Goal: Task Accomplishment & Management: Complete application form

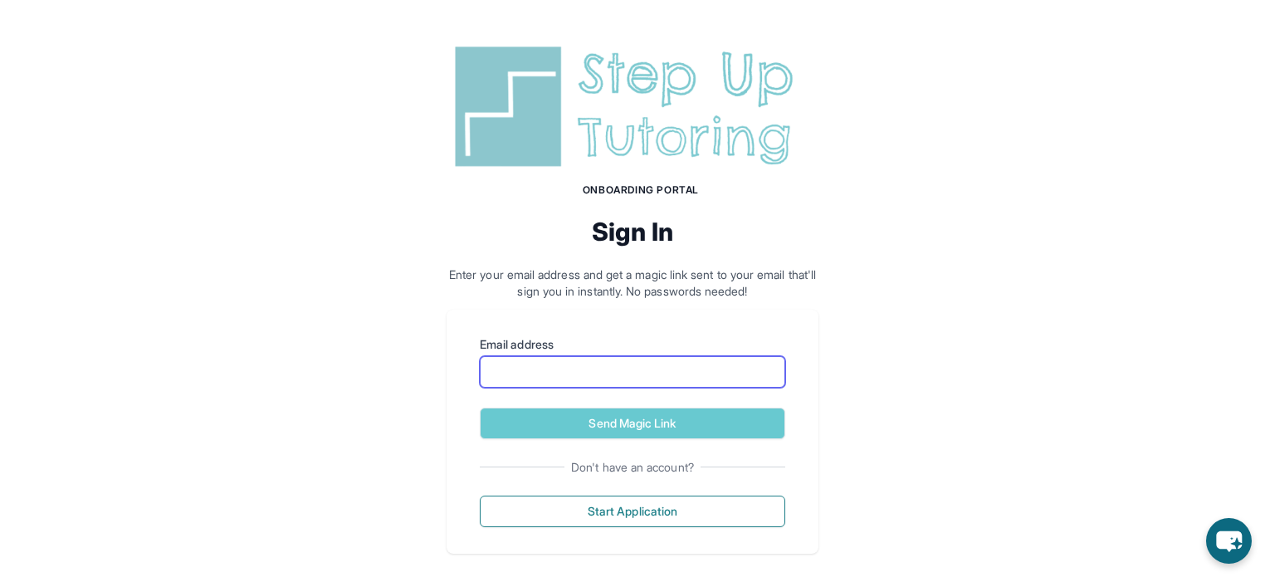
click at [598, 378] on input "Email address" at bounding box center [633, 372] width 306 height 32
type input "**********"
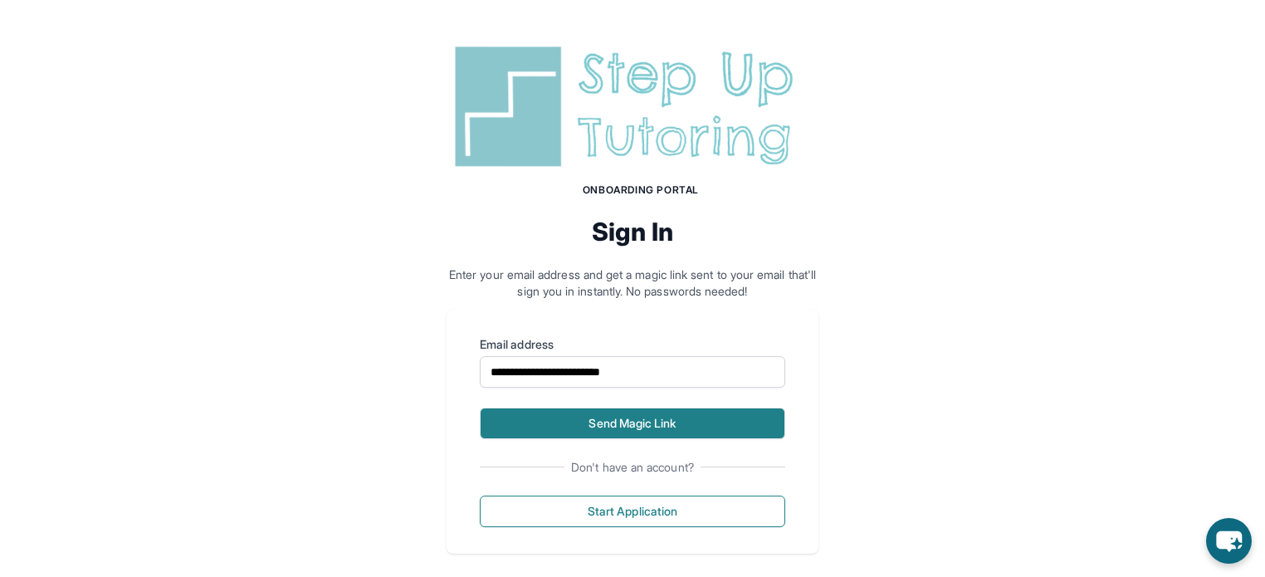
click at [573, 423] on button "Send Magic Link" at bounding box center [633, 424] width 306 height 32
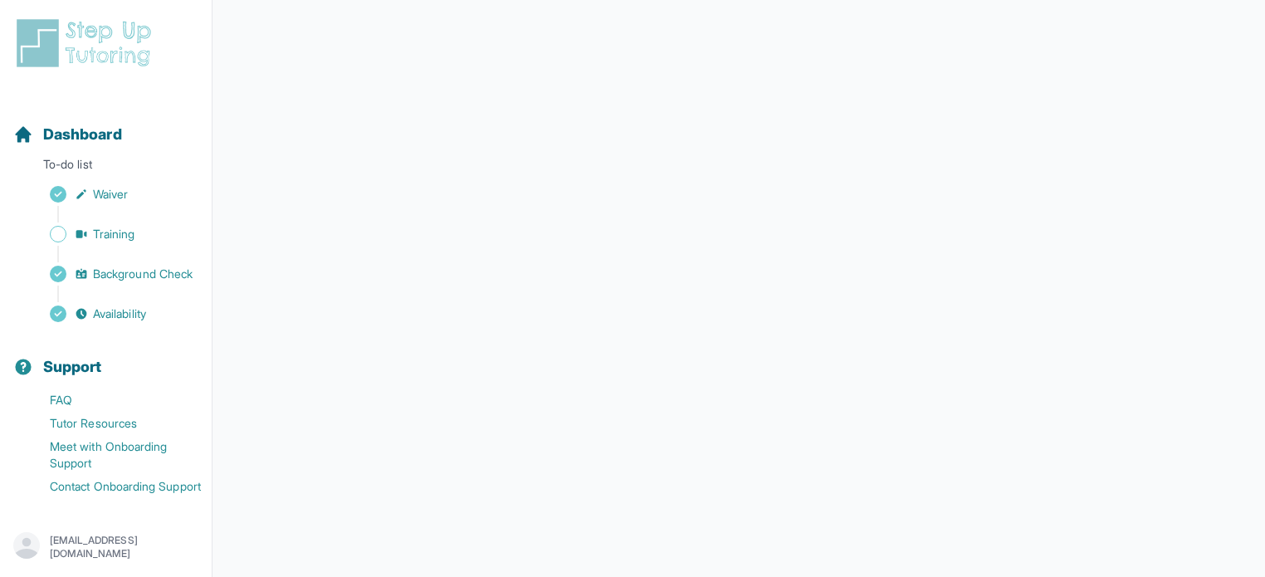
scroll to position [195, 0]
click at [113, 124] on span "Dashboard" at bounding box center [82, 134] width 79 height 23
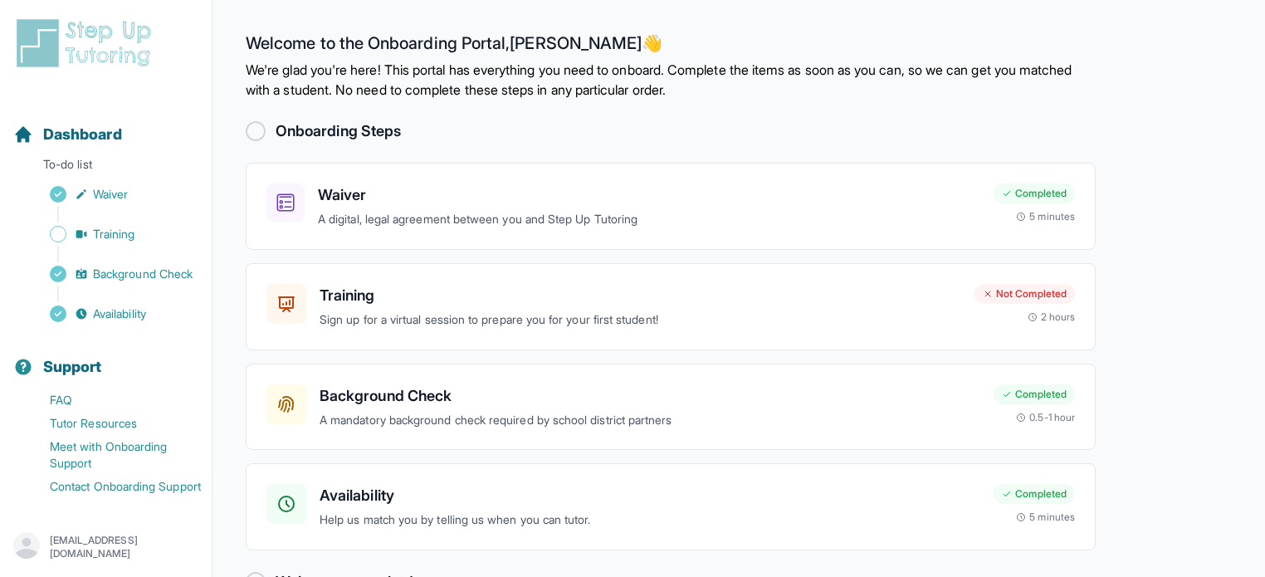
scroll to position [48, 0]
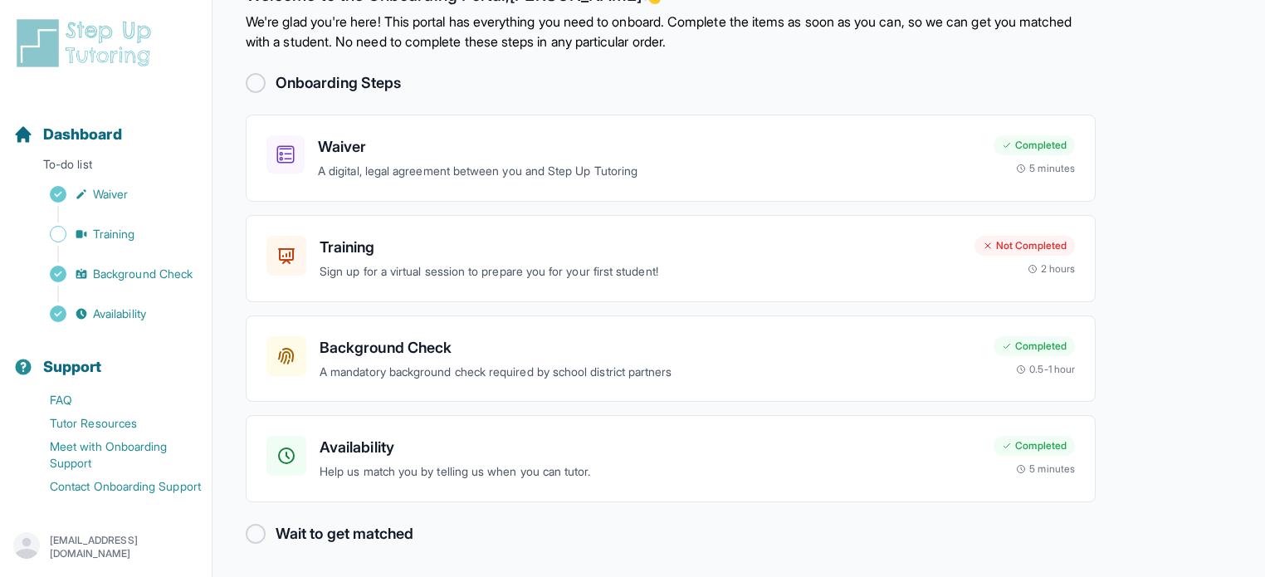
click at [257, 531] on div at bounding box center [256, 534] width 20 height 20
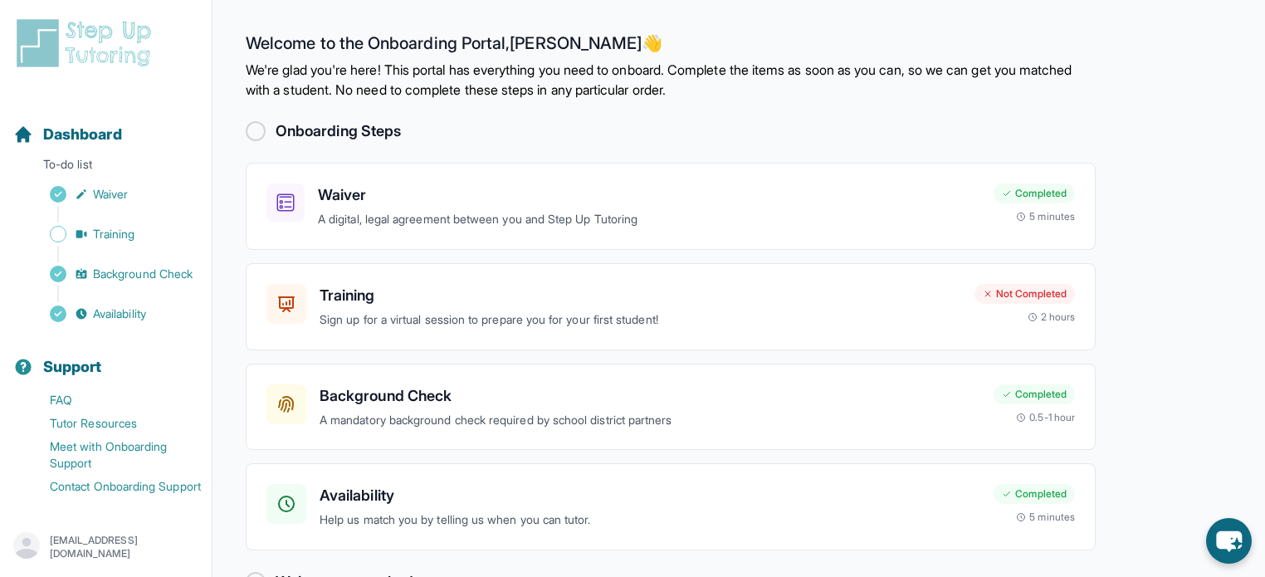
scroll to position [48, 0]
